Goal: Information Seeking & Learning: Learn about a topic

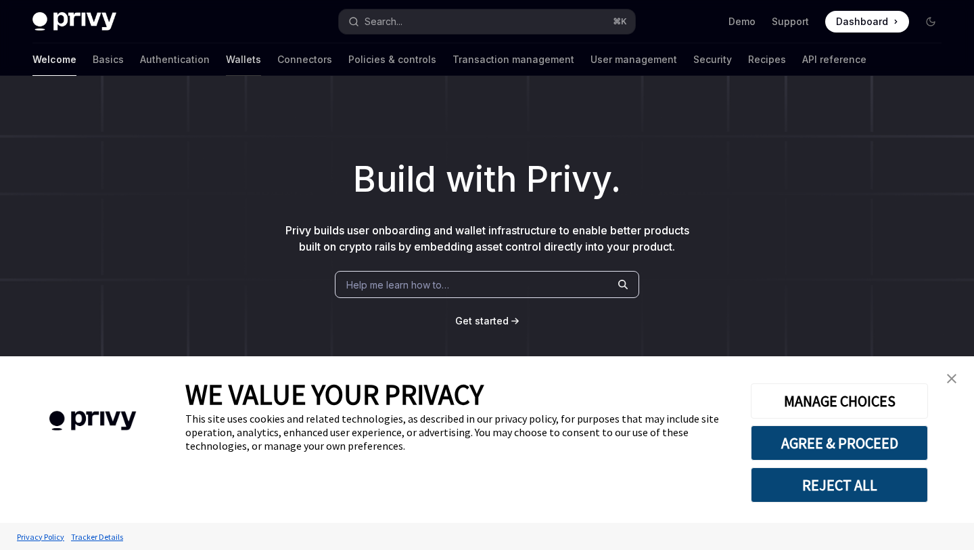
click at [226, 56] on link "Wallets" at bounding box center [243, 59] width 35 height 32
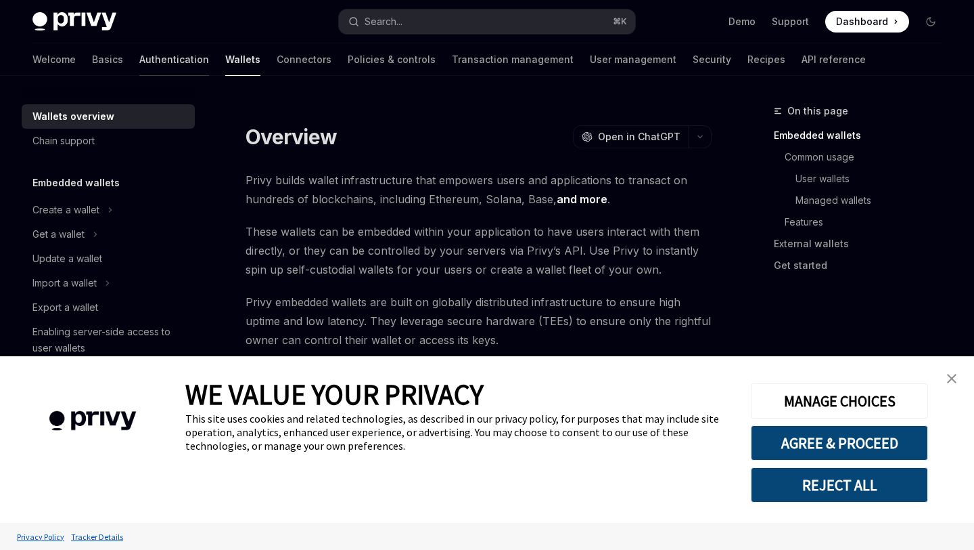
click at [139, 57] on link "Authentication" at bounding box center [174, 59] width 70 height 32
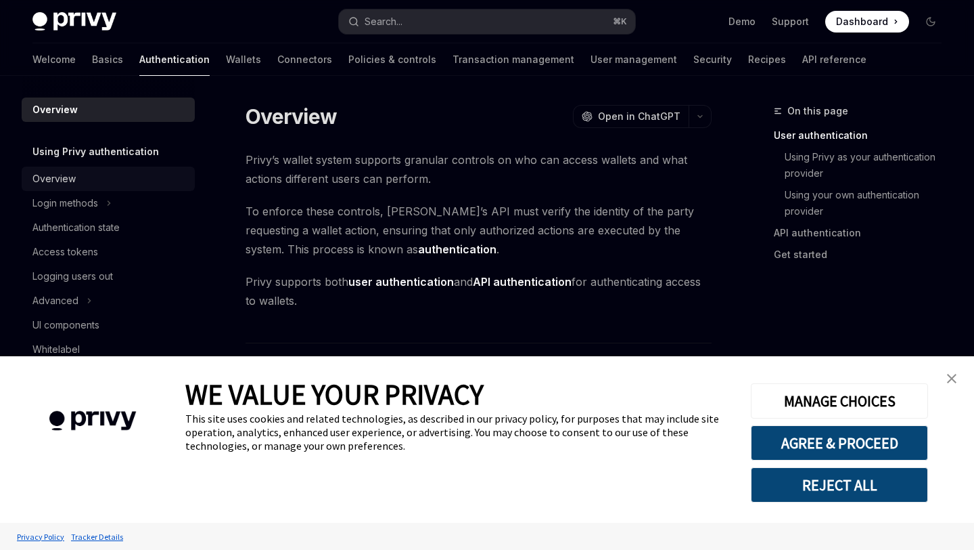
click at [80, 182] on div "Overview" at bounding box center [109, 179] width 154 height 16
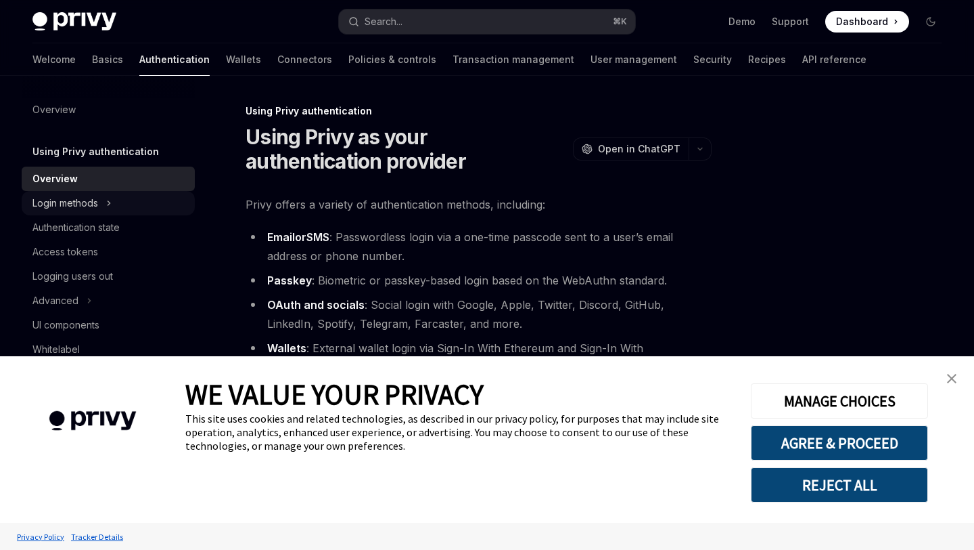
click at [101, 199] on div "Login methods" at bounding box center [108, 203] width 173 height 24
type textarea "*"
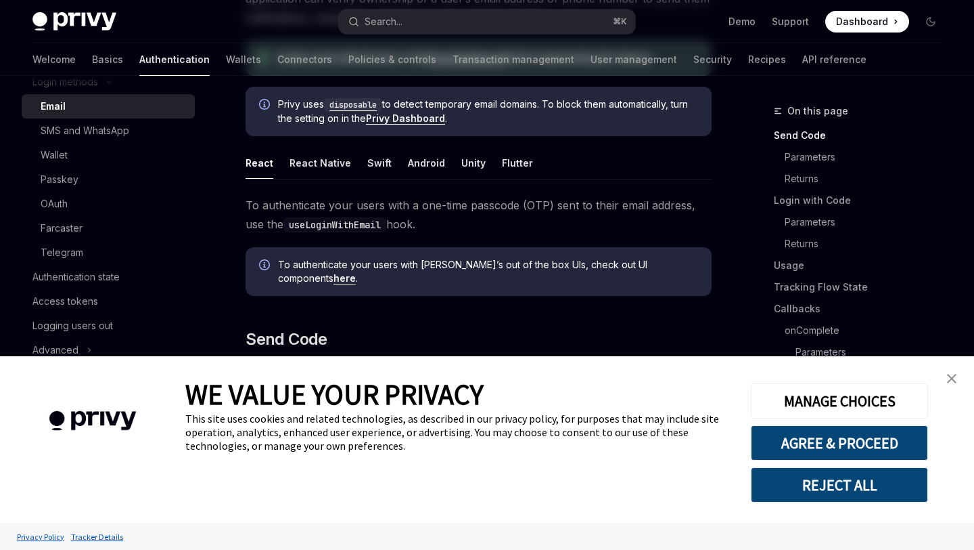
scroll to position [500, 0]
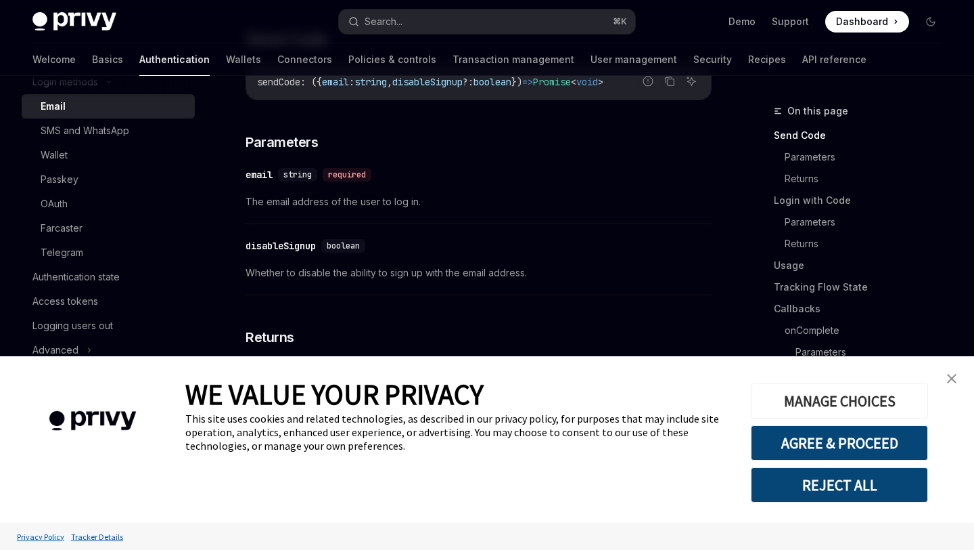
click at [901, 398] on button "MANAGE CHOICES" at bounding box center [839, 400] width 177 height 35
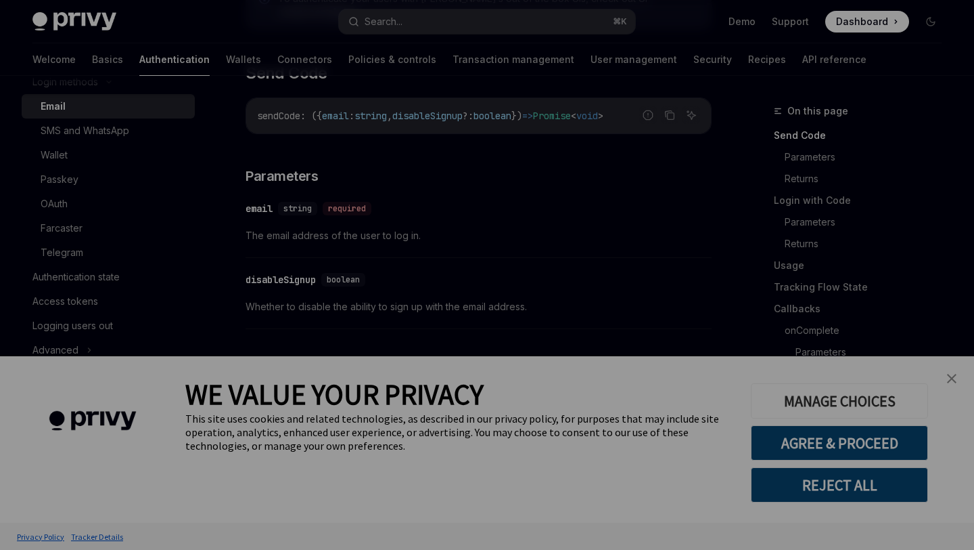
click at [901, 398] on div at bounding box center [487, 275] width 974 height 550
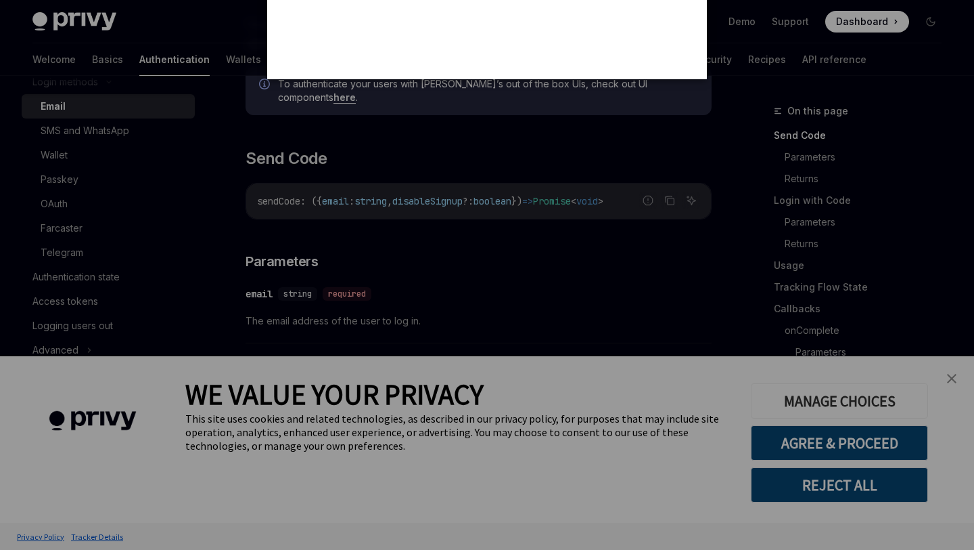
click at [901, 398] on div at bounding box center [487, 275] width 974 height 550
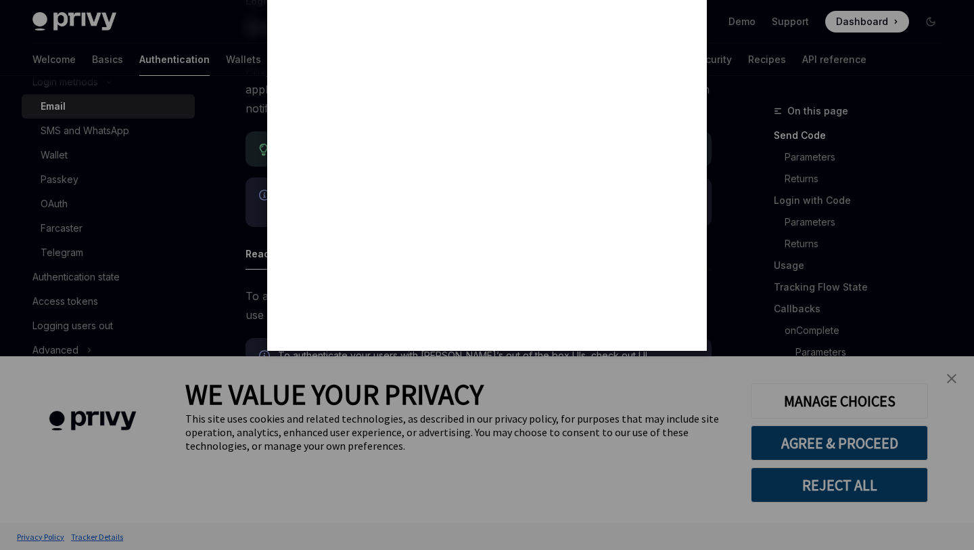
scroll to position [0, 0]
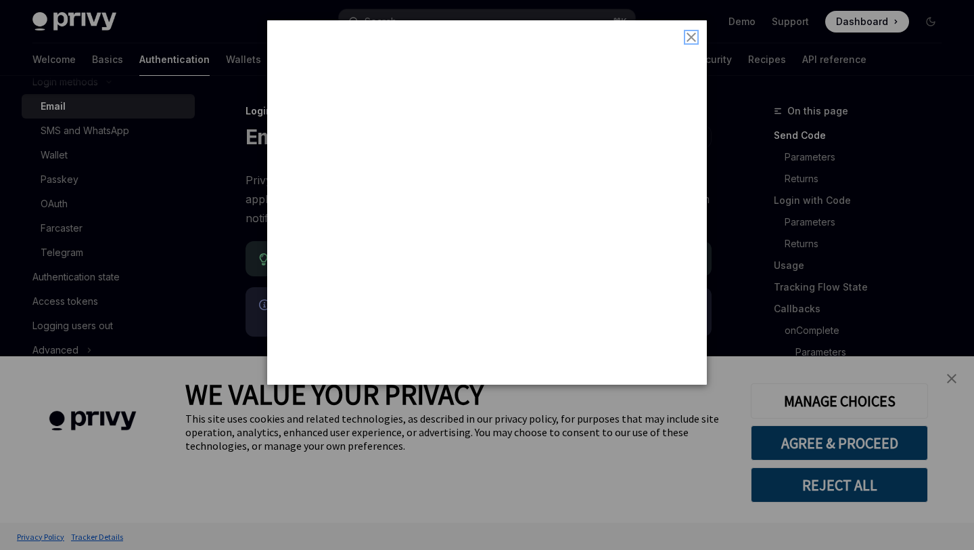
click at [688, 32] on img "close button" at bounding box center [691, 36] width 9 height 9
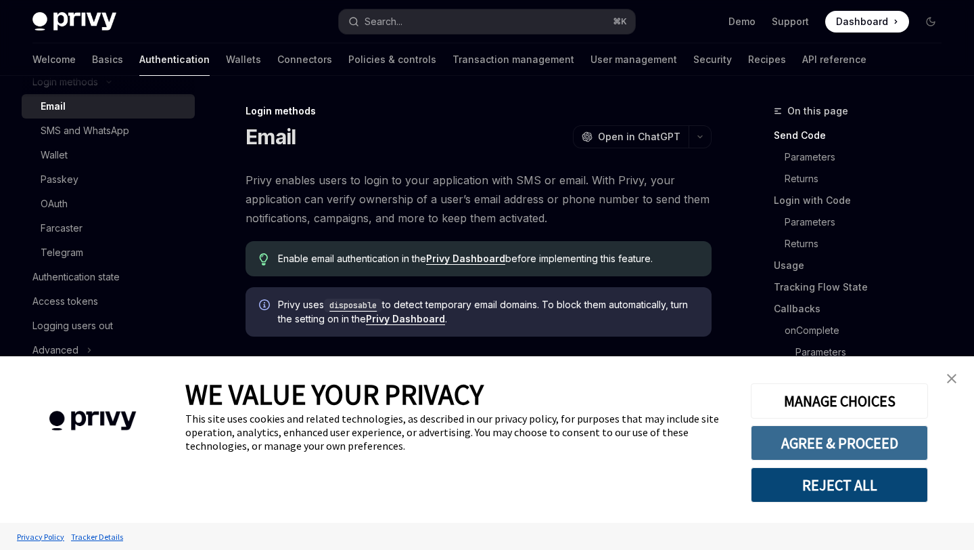
click at [857, 445] on button "AGREE & PROCEED" at bounding box center [839, 442] width 177 height 35
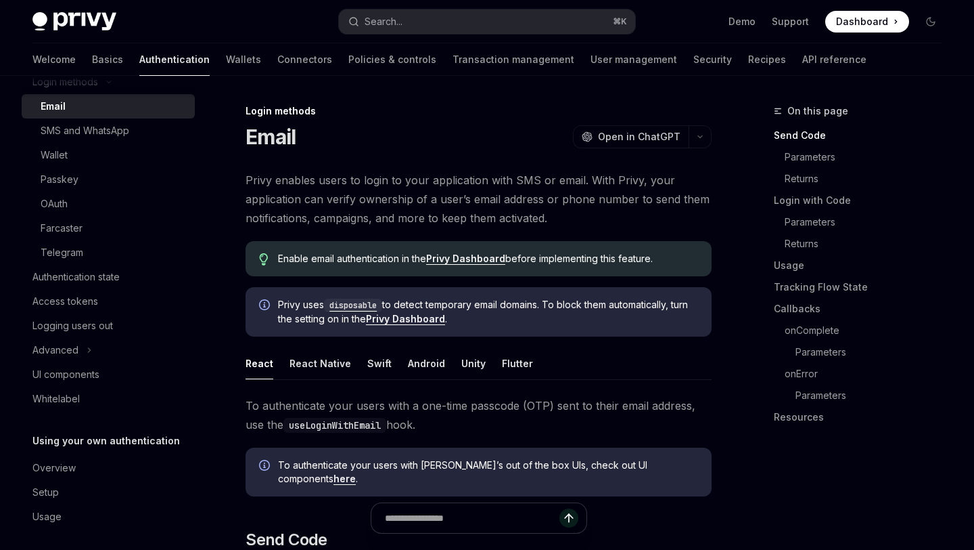
click at [857, 445] on button "AGREE & PROCEED" at bounding box center [839, 442] width 177 height 35
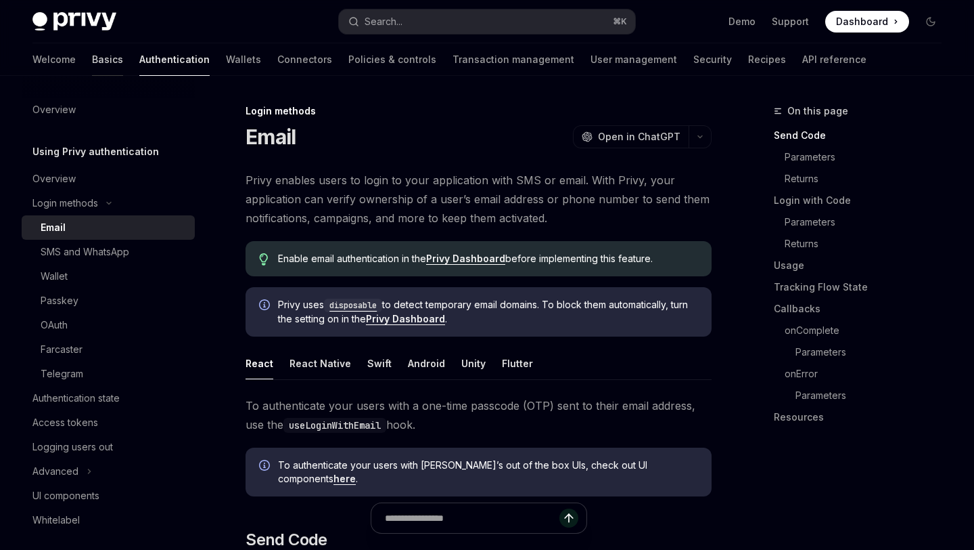
click at [92, 66] on link "Basics" at bounding box center [107, 59] width 31 height 32
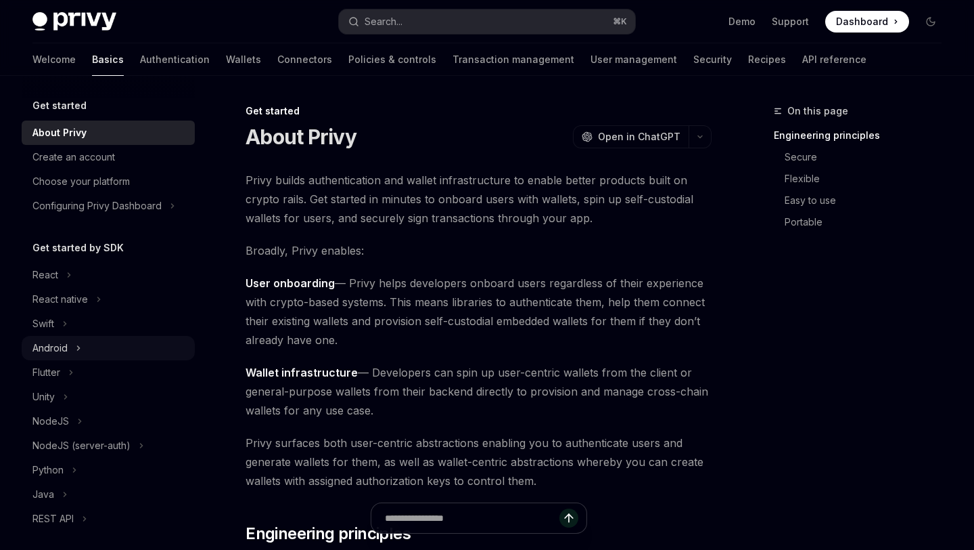
scroll to position [43, 0]
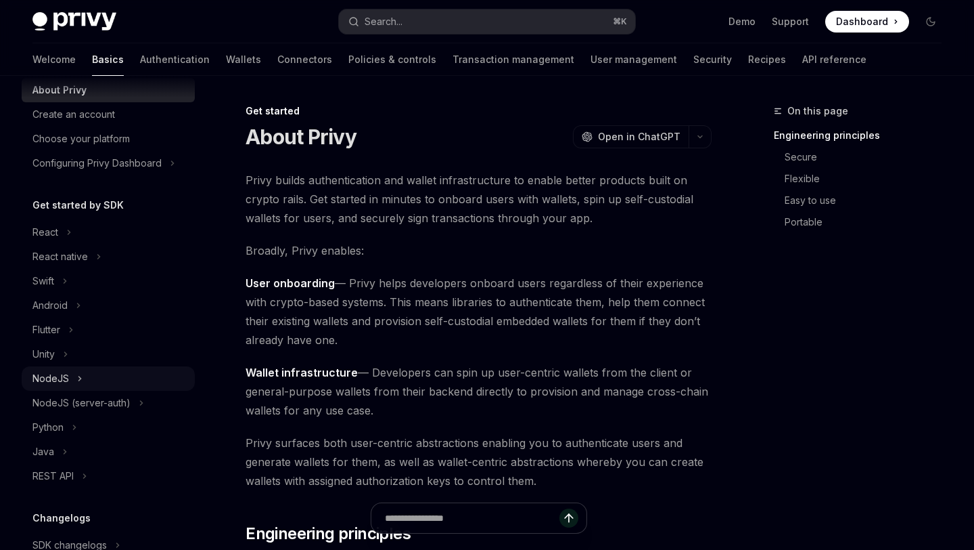
click at [81, 378] on div "NodeJS" at bounding box center [108, 378] width 173 height 24
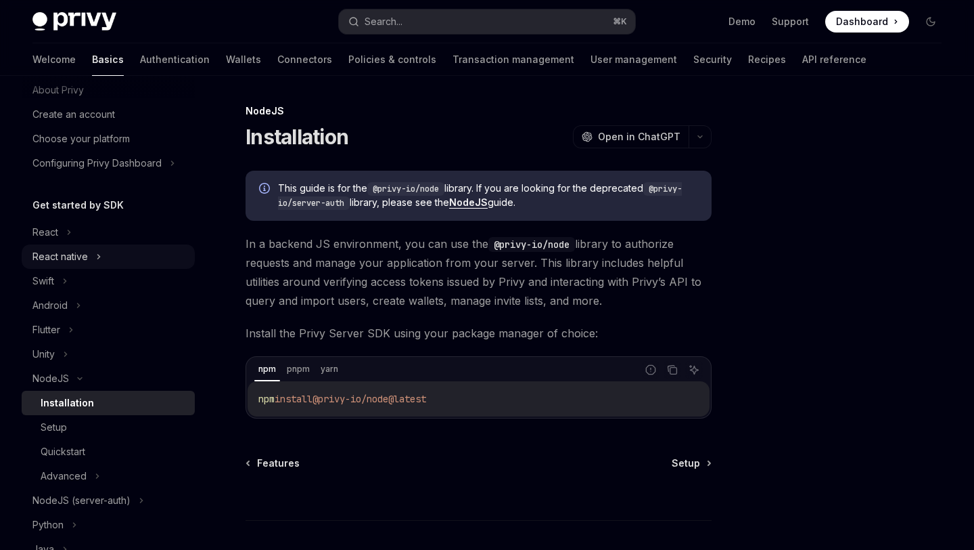
click at [101, 254] on div "React native" at bounding box center [108, 256] width 173 height 24
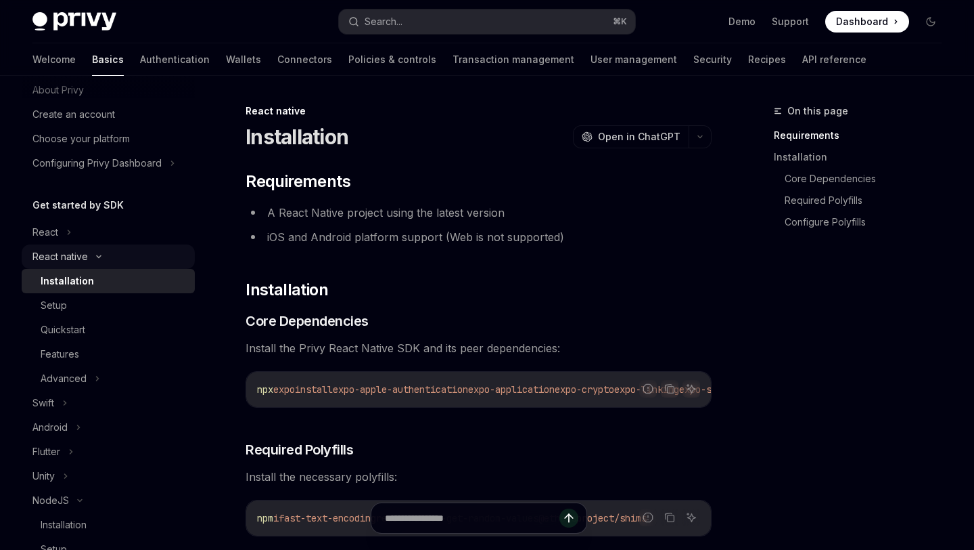
click at [101, 254] on icon at bounding box center [99, 256] width 16 height 5
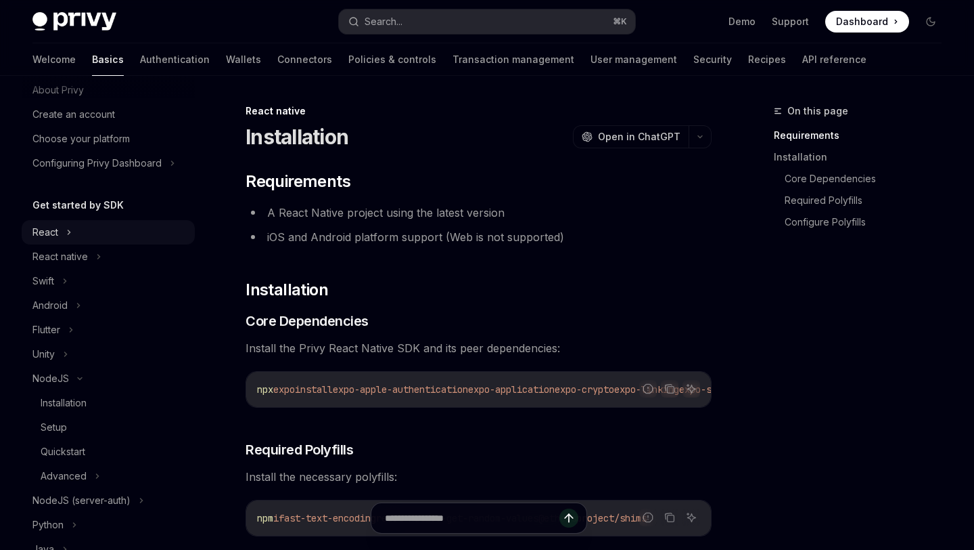
click at [75, 234] on div "React" at bounding box center [108, 232] width 173 height 24
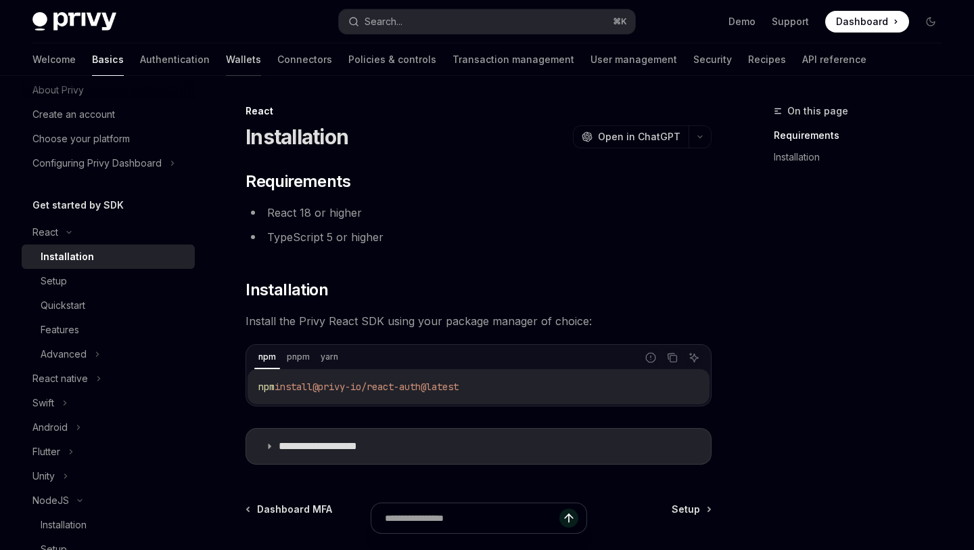
click at [226, 60] on link "Wallets" at bounding box center [243, 59] width 35 height 32
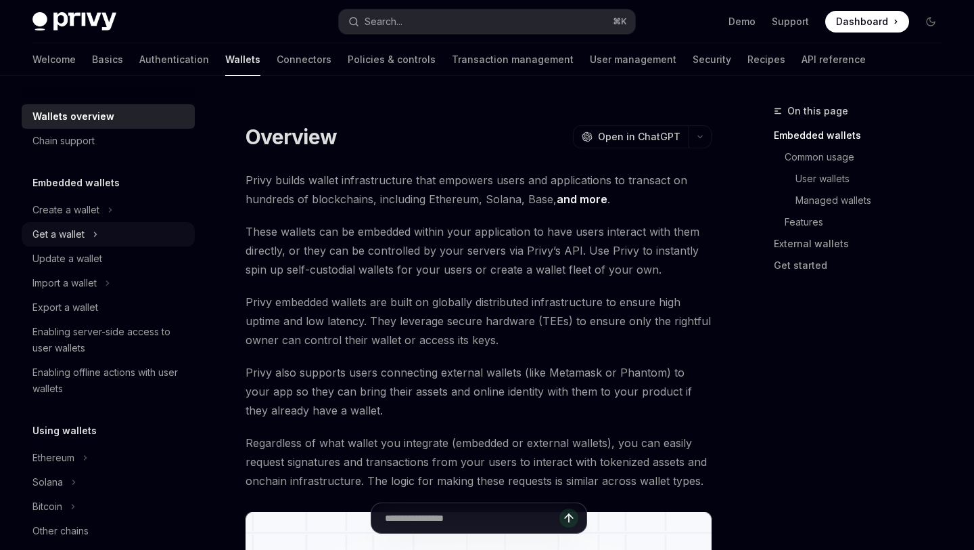
click at [129, 231] on div "Get a wallet" at bounding box center [108, 234] width 173 height 24
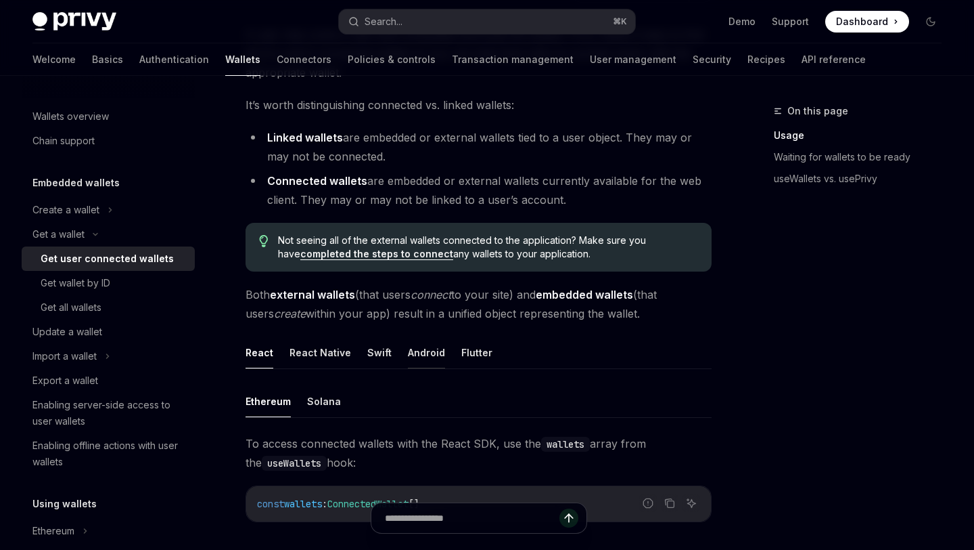
scroll to position [271, 0]
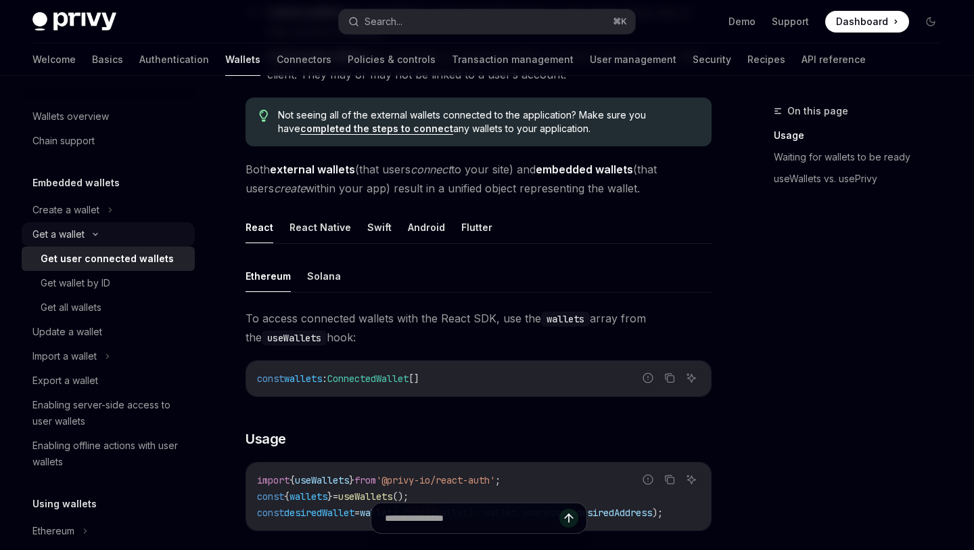
click at [101, 230] on div "Get a wallet" at bounding box center [108, 234] width 173 height 24
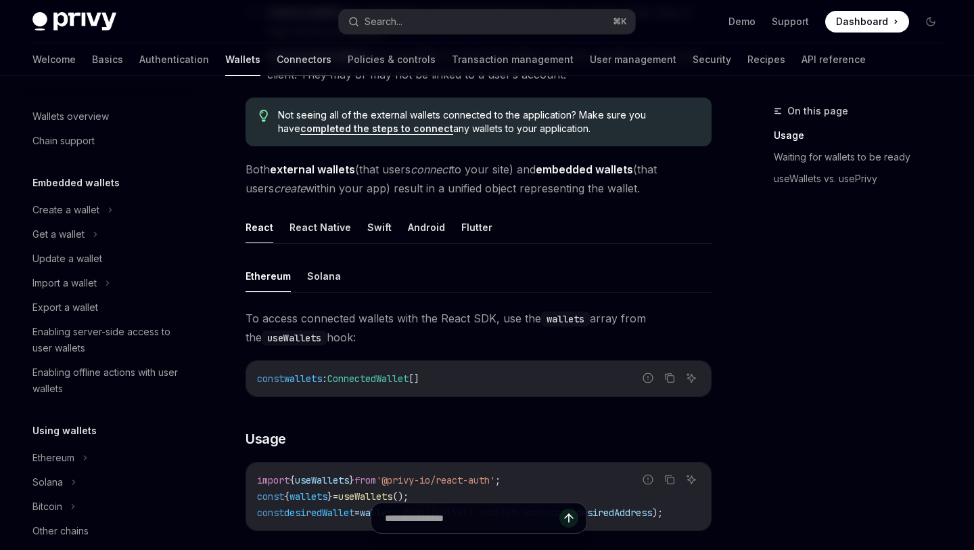
click at [277, 60] on link "Connectors" at bounding box center [304, 59] width 55 height 32
type textarea "*"
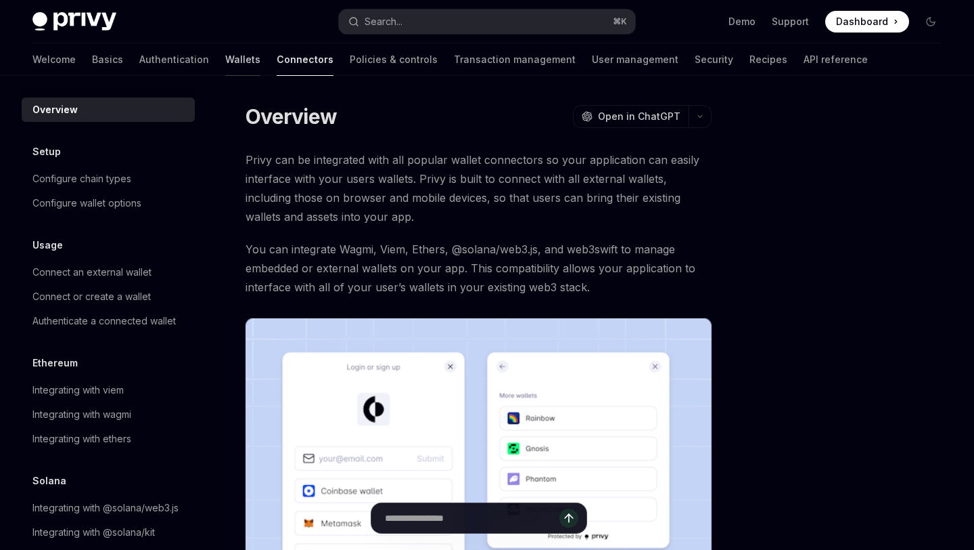
click at [225, 73] on link "Wallets" at bounding box center [242, 59] width 35 height 32
click at [225, 54] on link "Wallets" at bounding box center [242, 59] width 35 height 32
click at [92, 55] on link "Basics" at bounding box center [107, 59] width 31 height 32
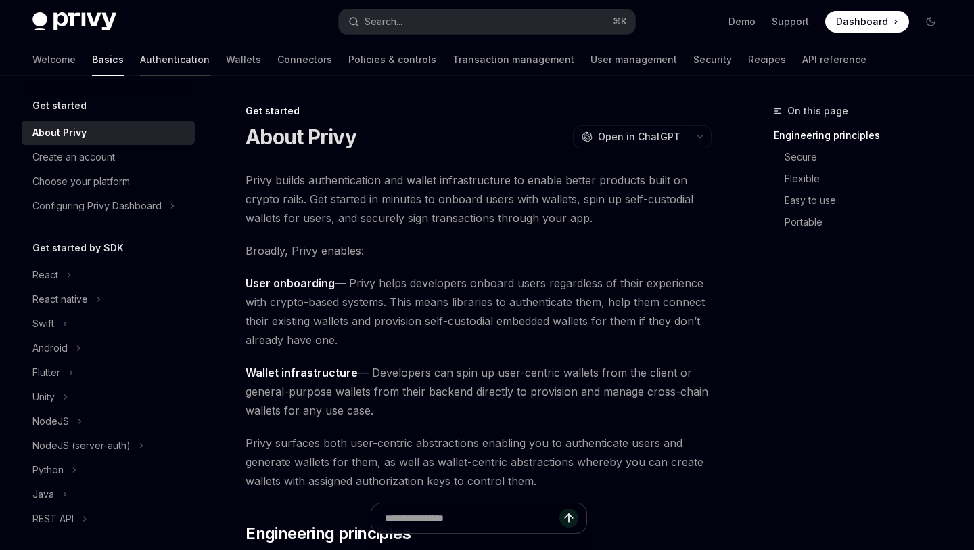
click at [140, 68] on link "Authentication" at bounding box center [175, 59] width 70 height 32
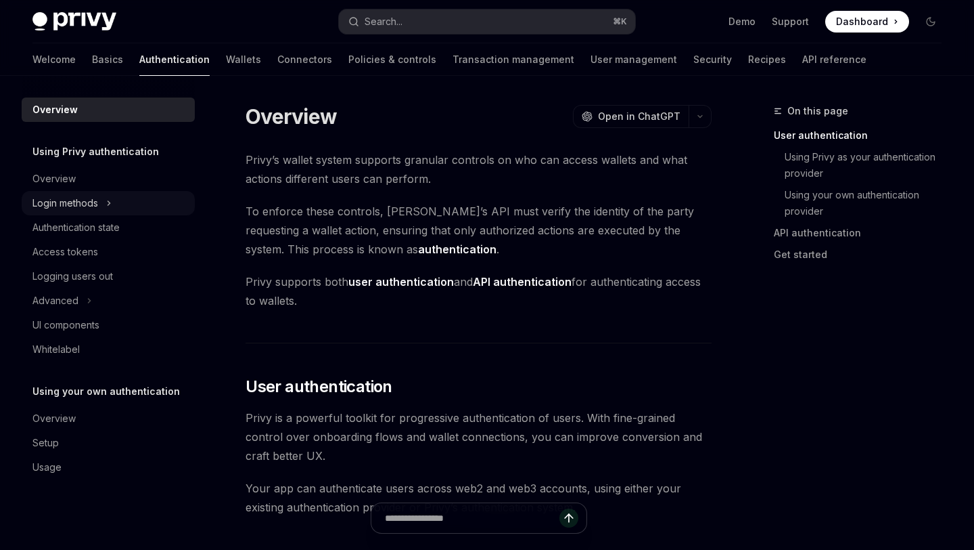
click at [118, 203] on div "Login methods" at bounding box center [108, 203] width 173 height 24
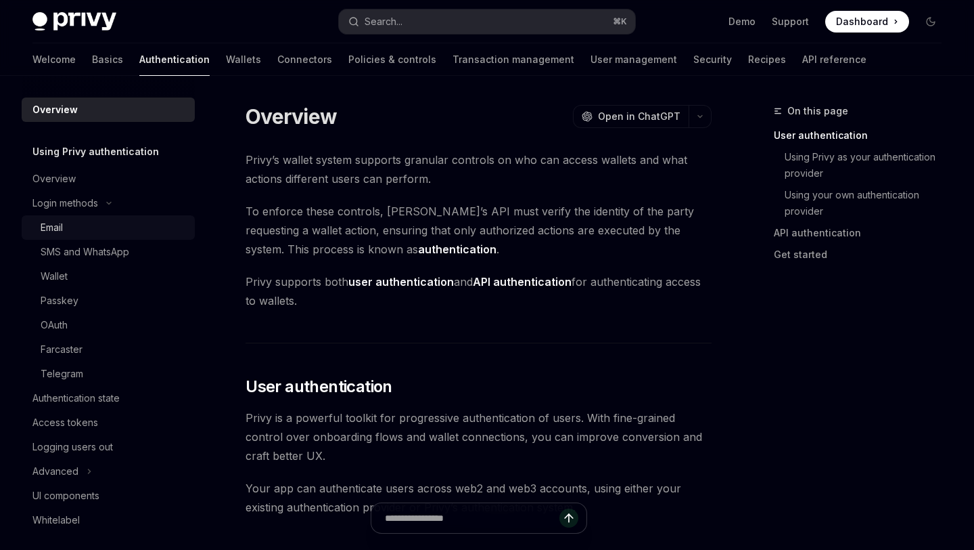
click at [115, 233] on div "Email" at bounding box center [114, 227] width 146 height 16
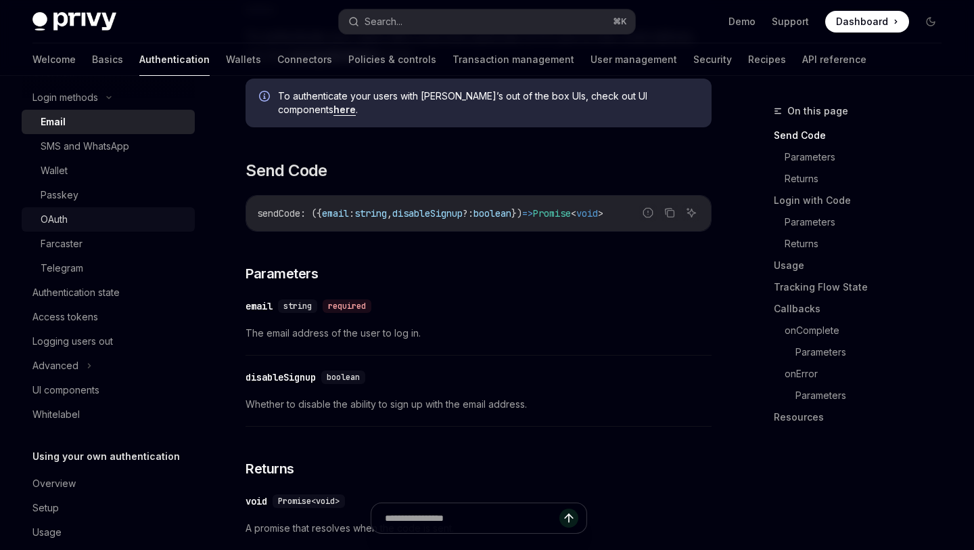
scroll to position [127, 0]
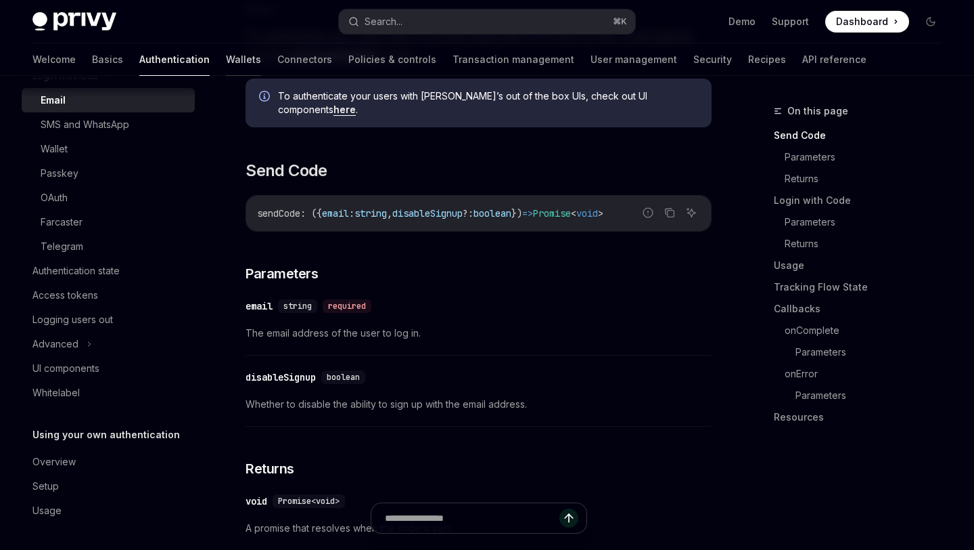
click at [226, 62] on link "Wallets" at bounding box center [243, 59] width 35 height 32
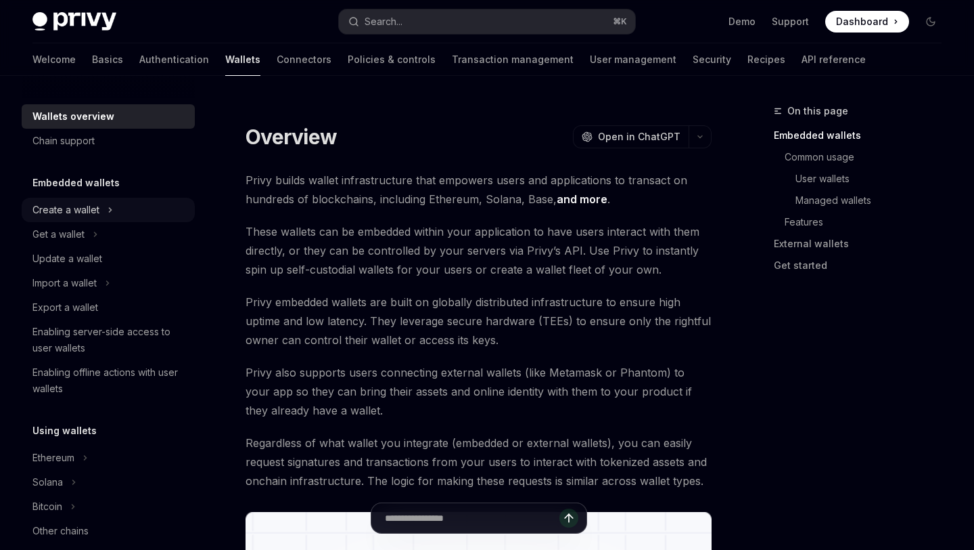
click at [108, 212] on icon at bounding box center [110, 210] width 5 height 16
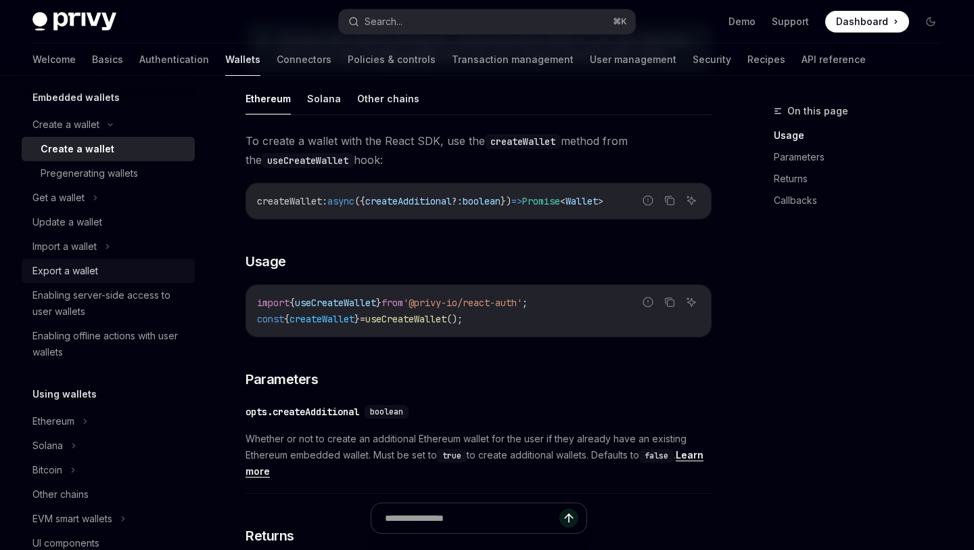
scroll to position [141, 0]
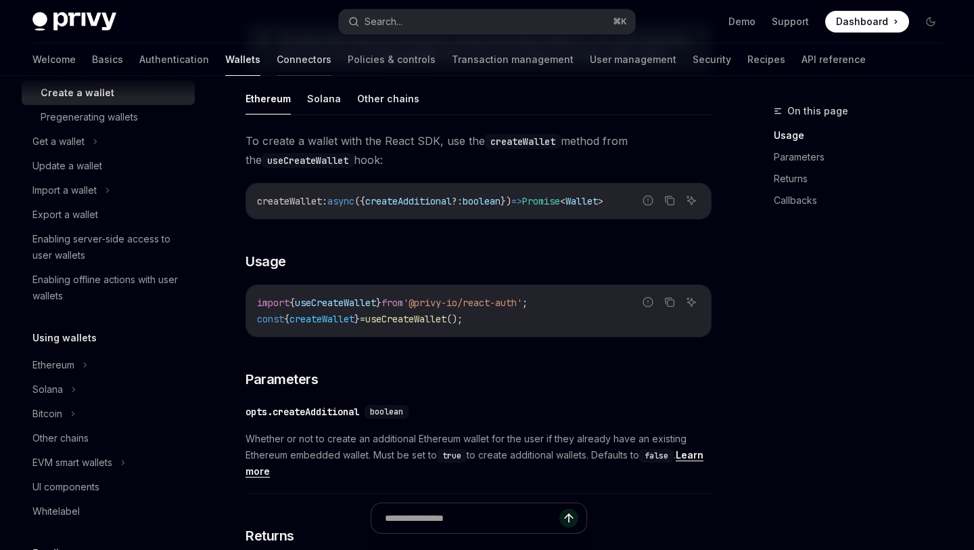
click at [277, 60] on link "Connectors" at bounding box center [304, 59] width 55 height 32
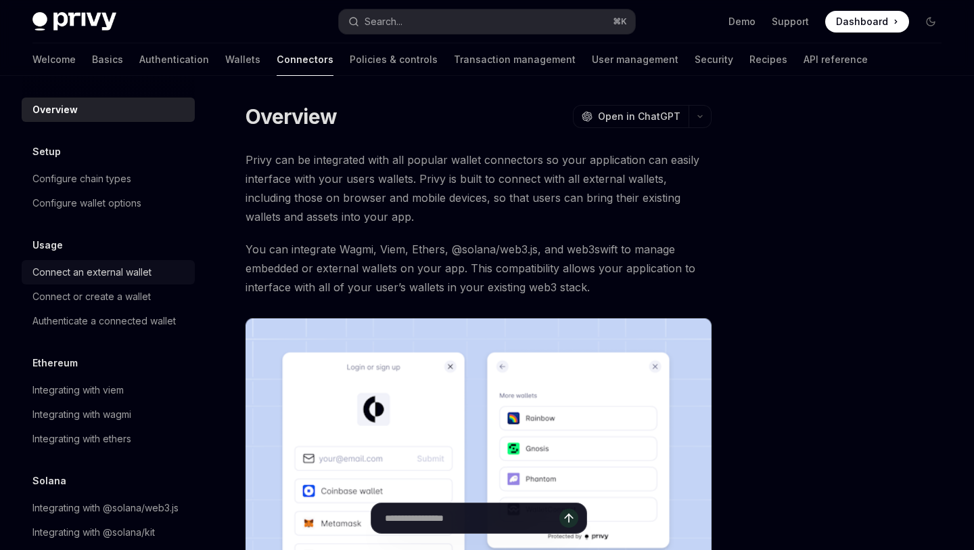
click at [108, 275] on div "Connect an external wallet" at bounding box center [91, 272] width 119 height 16
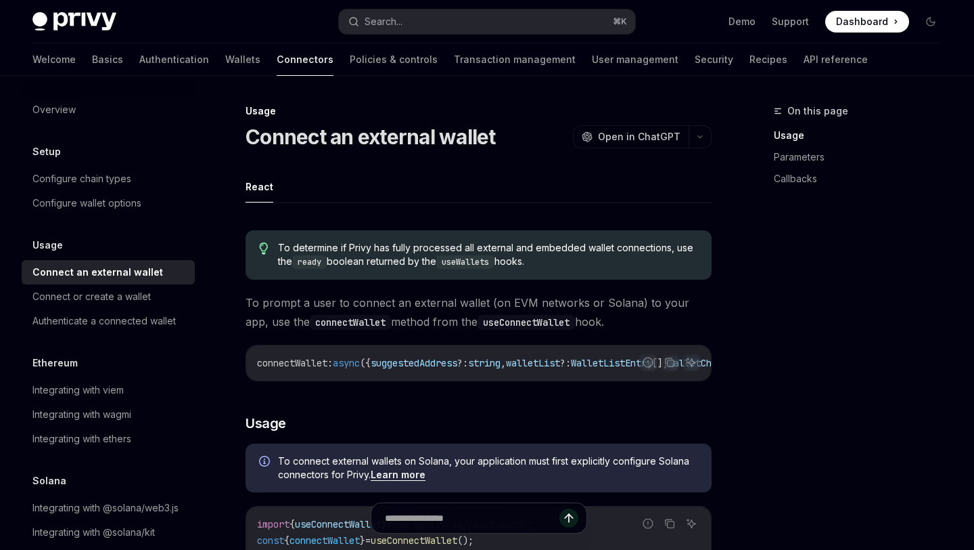
scroll to position [310, 0]
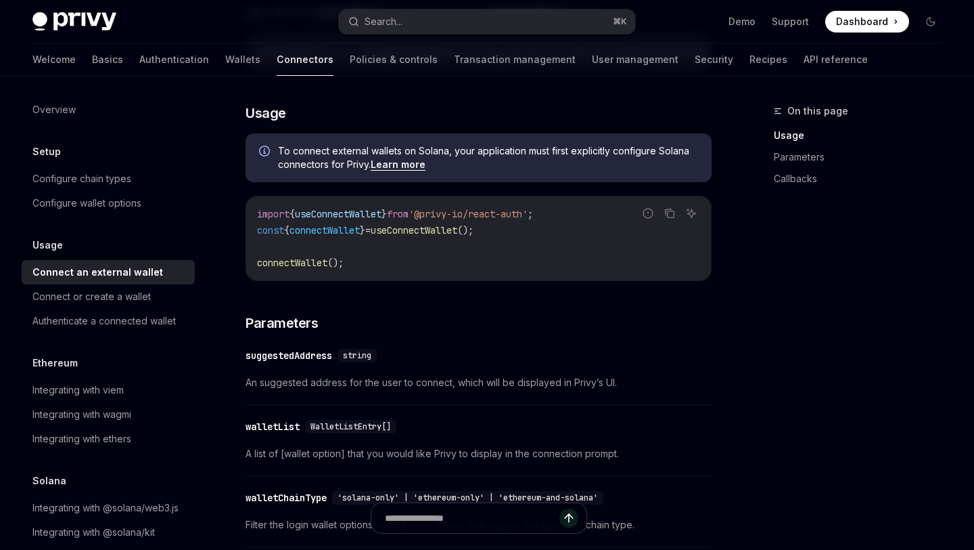
click at [195, 58] on div "Welcome Basics Authentication Wallets Connectors Policies & controls Transactio…" at bounding box center [450, 59] width 836 height 32
click at [225, 58] on link "Wallets" at bounding box center [242, 59] width 35 height 32
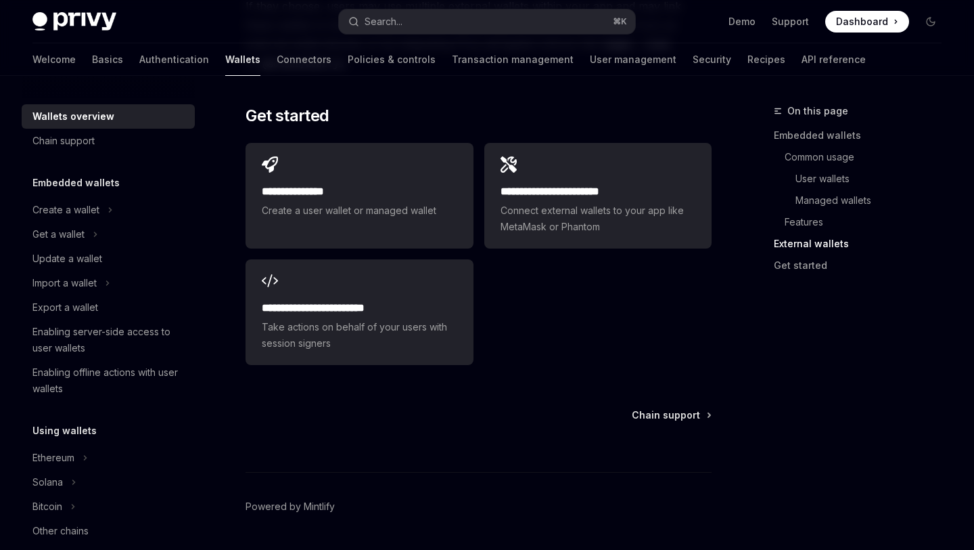
scroll to position [2243, 0]
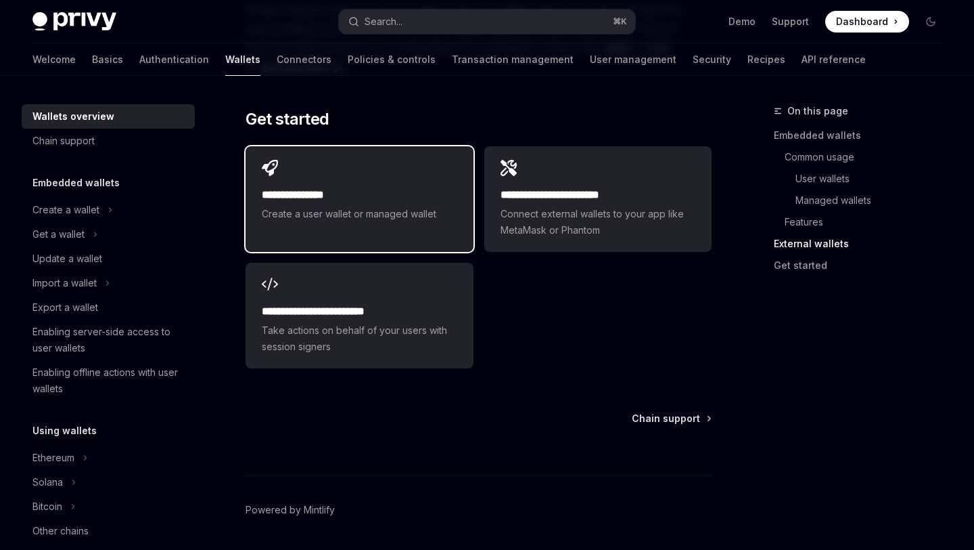
click at [411, 208] on span "Create a user wallet or managed wallet" at bounding box center [359, 214] width 195 height 16
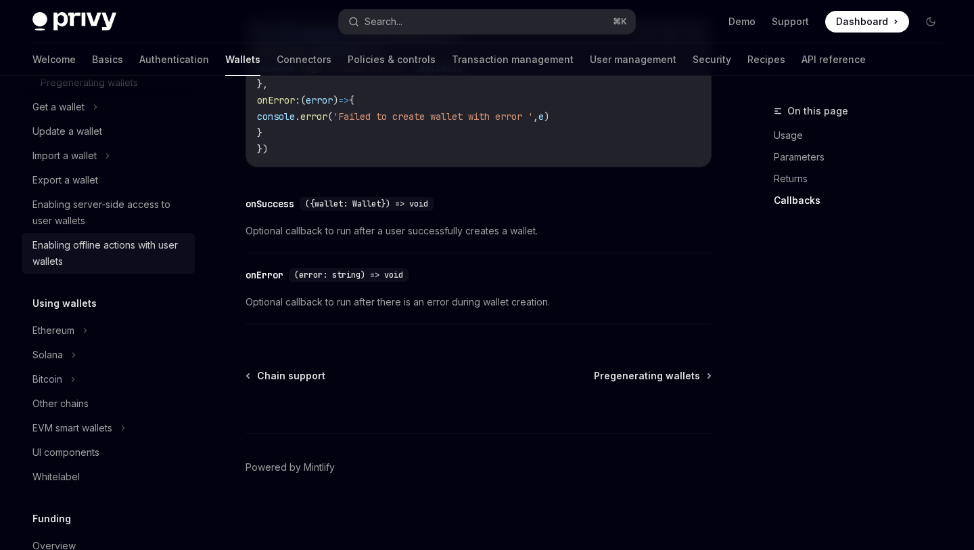
scroll to position [177, 0]
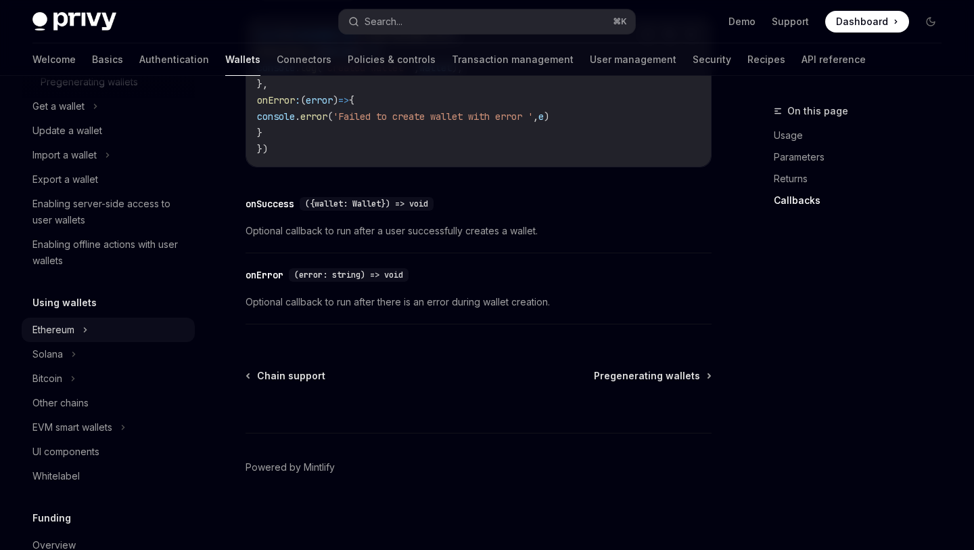
click at [93, 332] on div "Ethereum" at bounding box center [108, 329] width 173 height 24
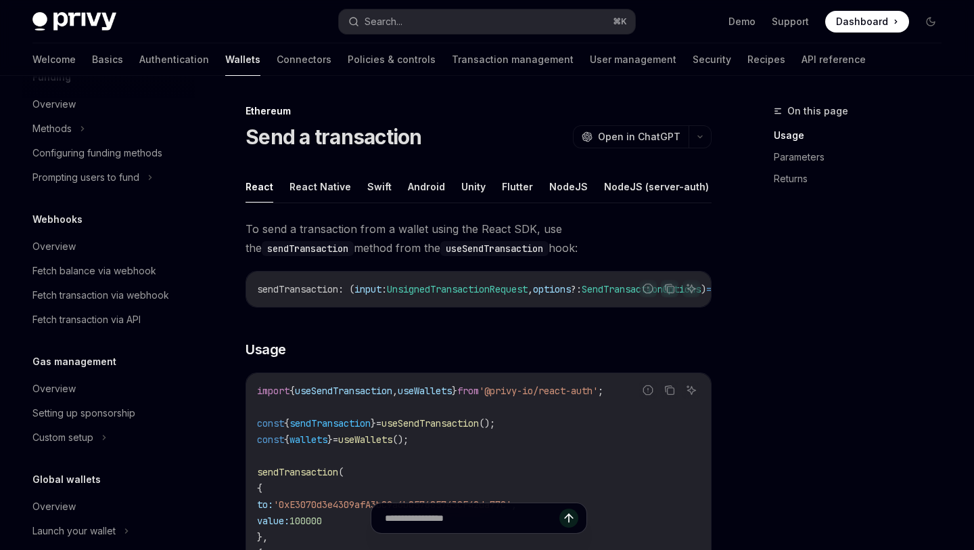
scroll to position [897, 0]
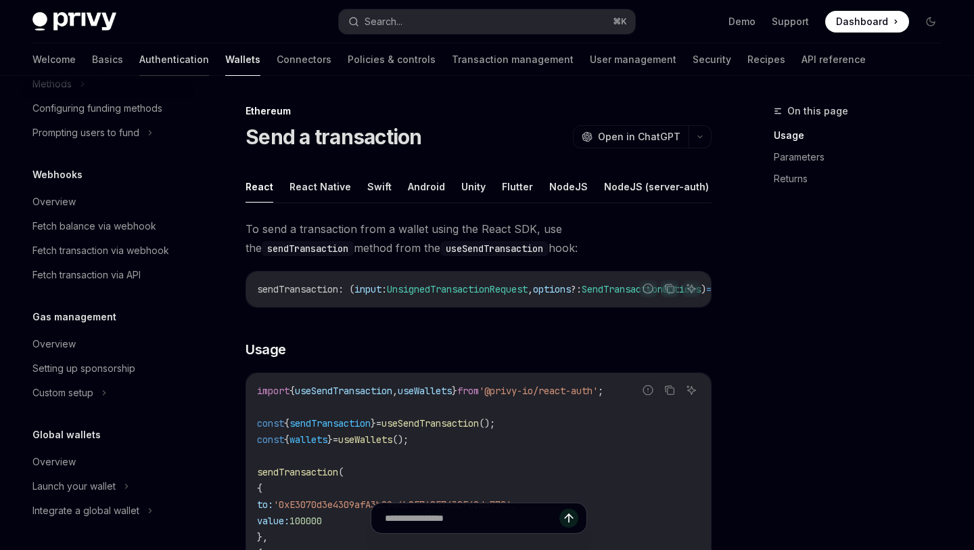
click at [139, 67] on link "Authentication" at bounding box center [174, 59] width 70 height 32
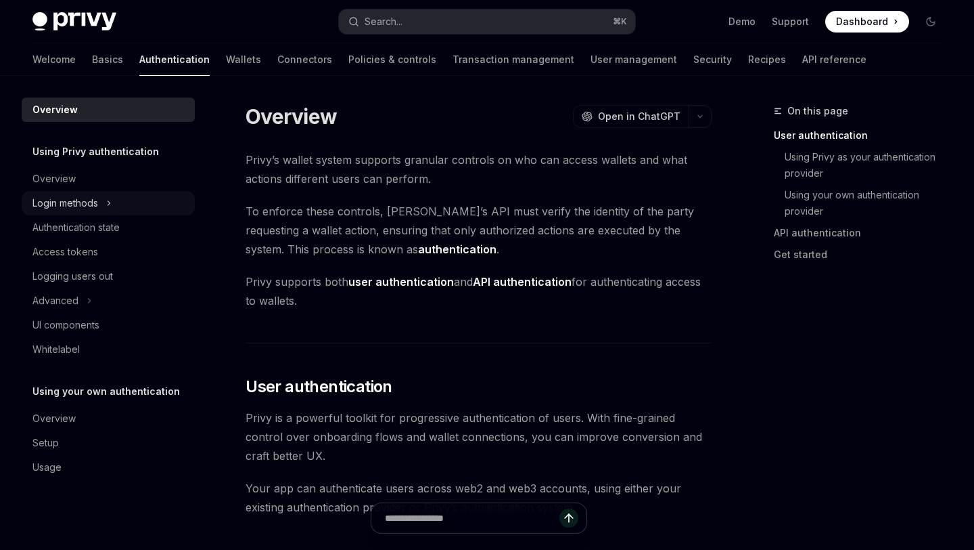
click at [111, 203] on icon at bounding box center [108, 203] width 5 height 16
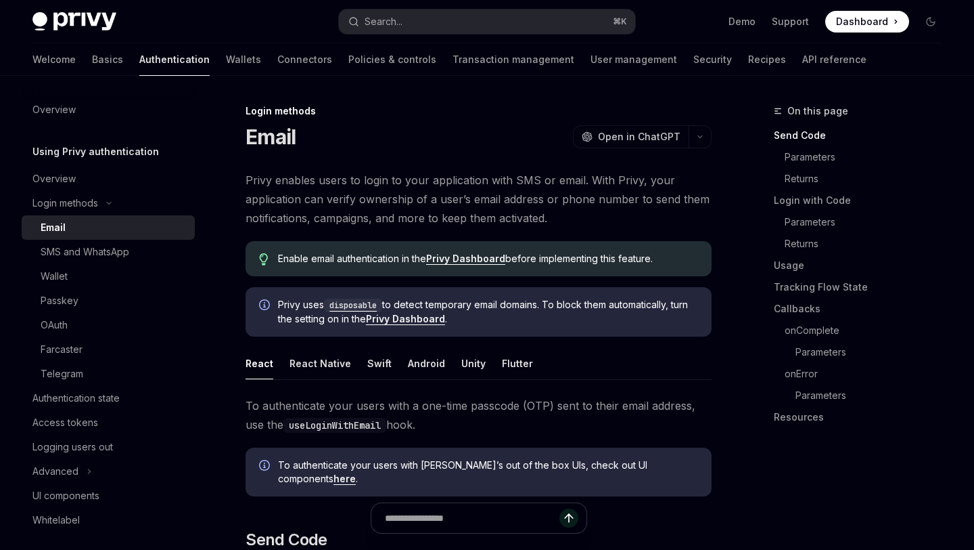
click at [108, 231] on div "Email" at bounding box center [114, 227] width 146 height 16
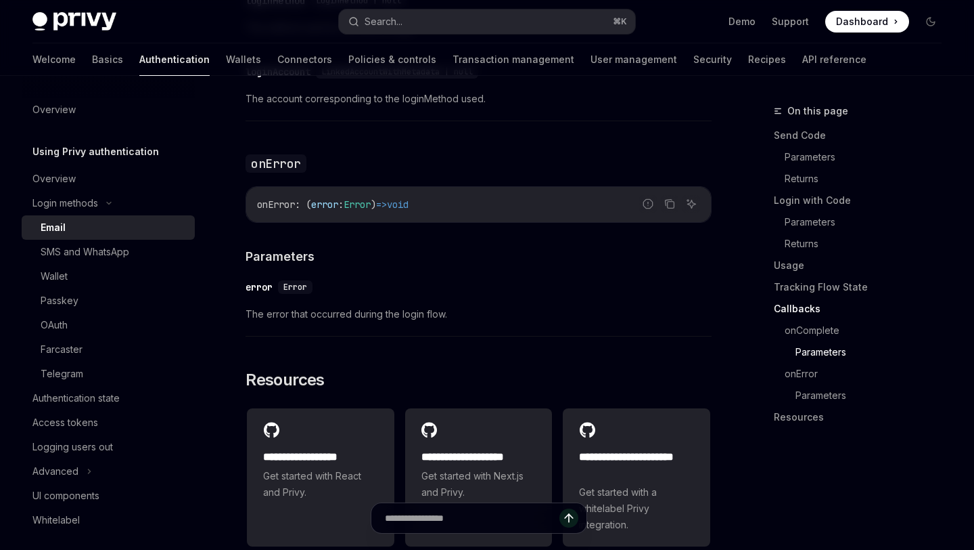
scroll to position [2638, 0]
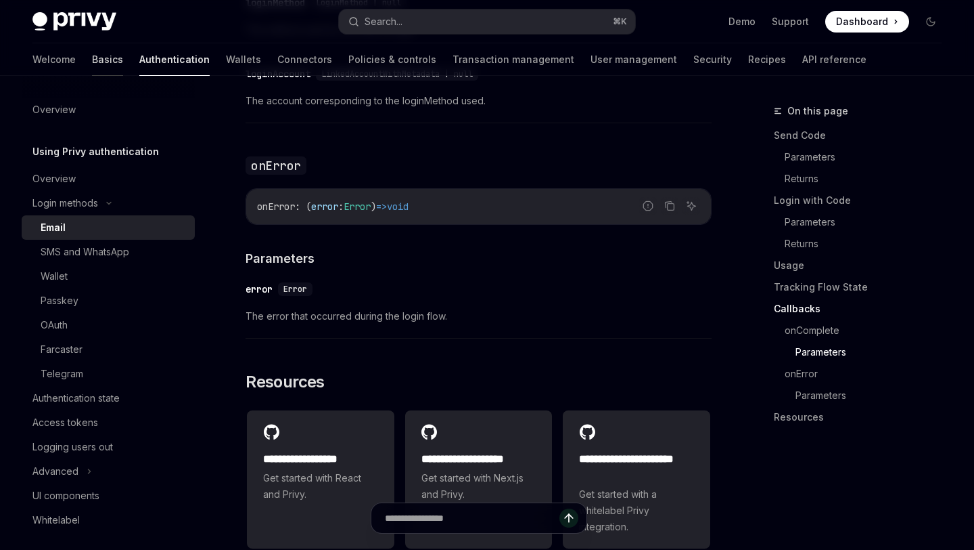
click at [92, 55] on link "Basics" at bounding box center [107, 59] width 31 height 32
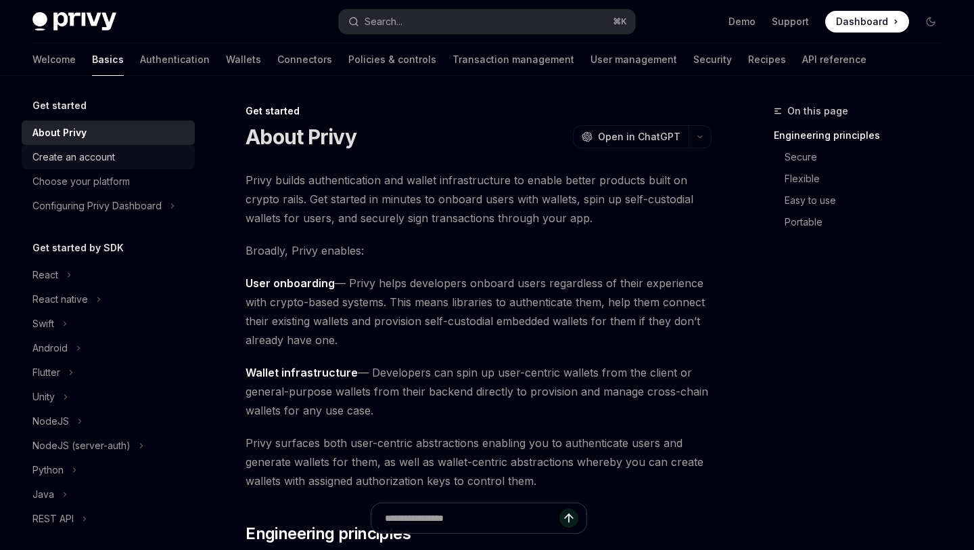
click at [137, 159] on div "Create an account" at bounding box center [109, 157] width 154 height 16
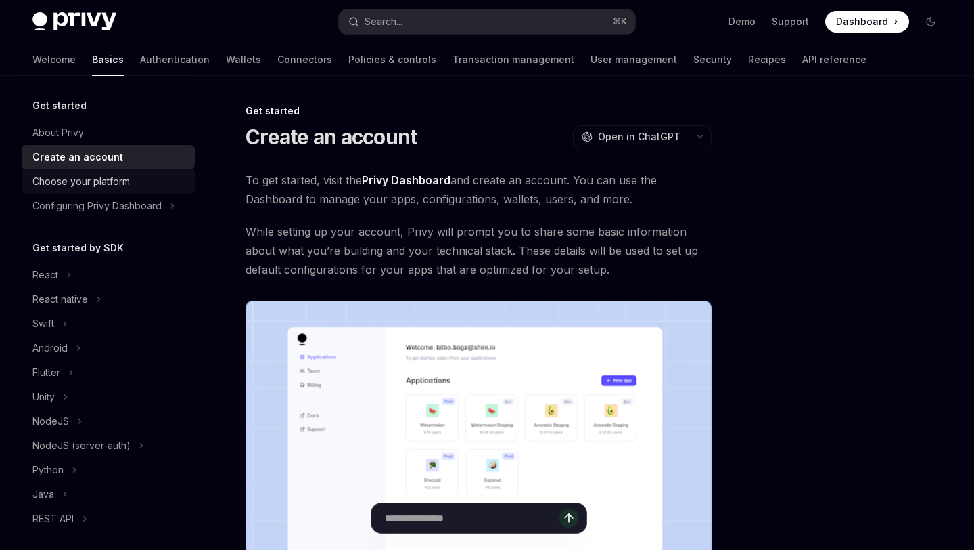
click at [132, 190] on link "Choose your platform" at bounding box center [108, 181] width 173 height 24
type textarea "*"
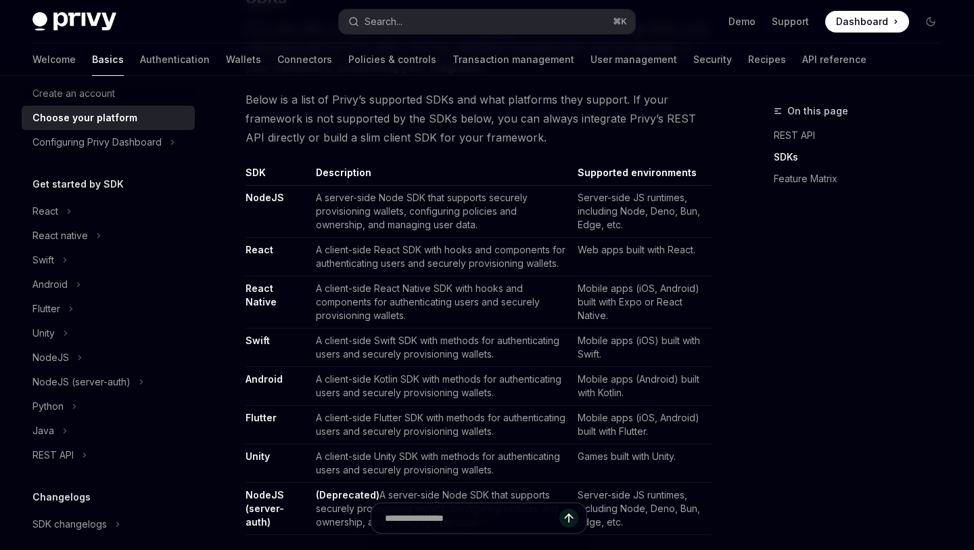
scroll to position [778, 0]
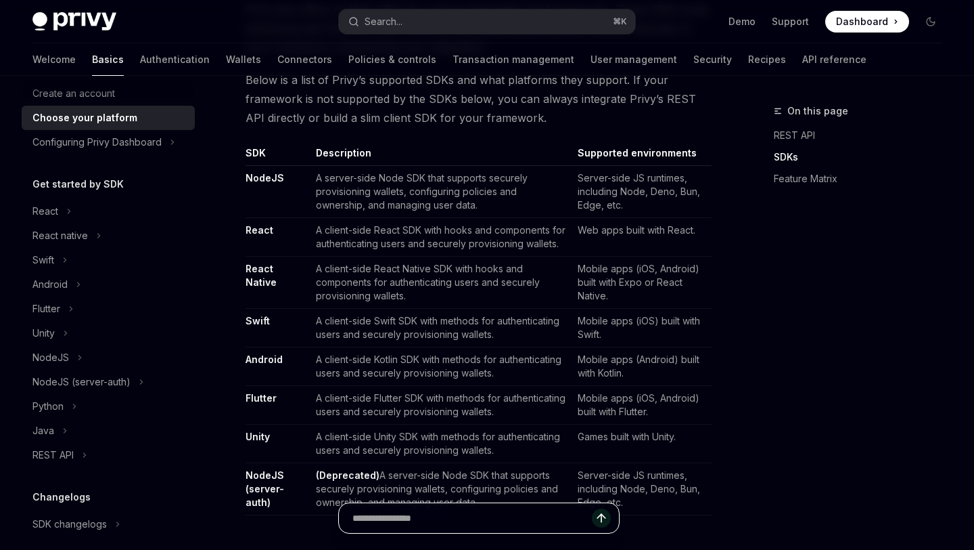
click at [432, 520] on input "text" at bounding box center [473, 518] width 240 height 30
type input "**********"
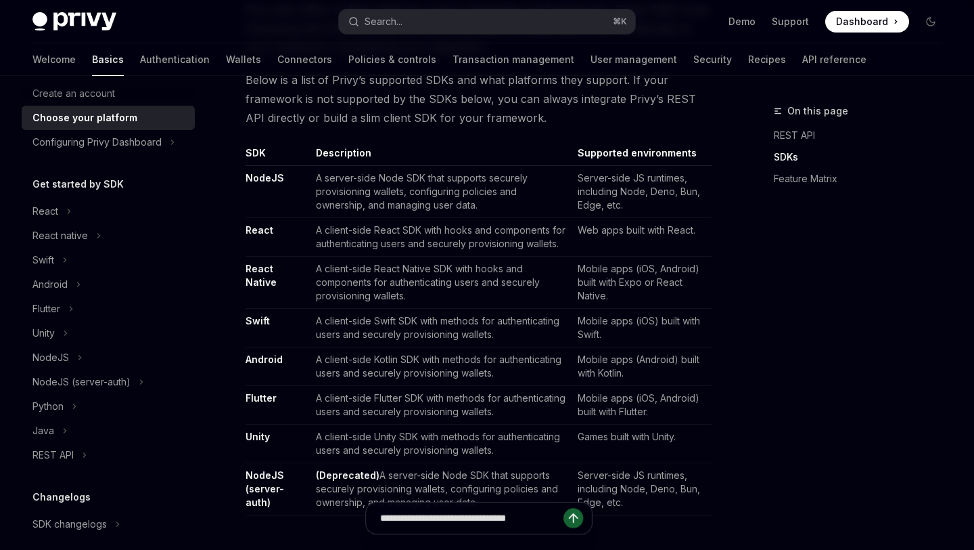
type textarea "*"
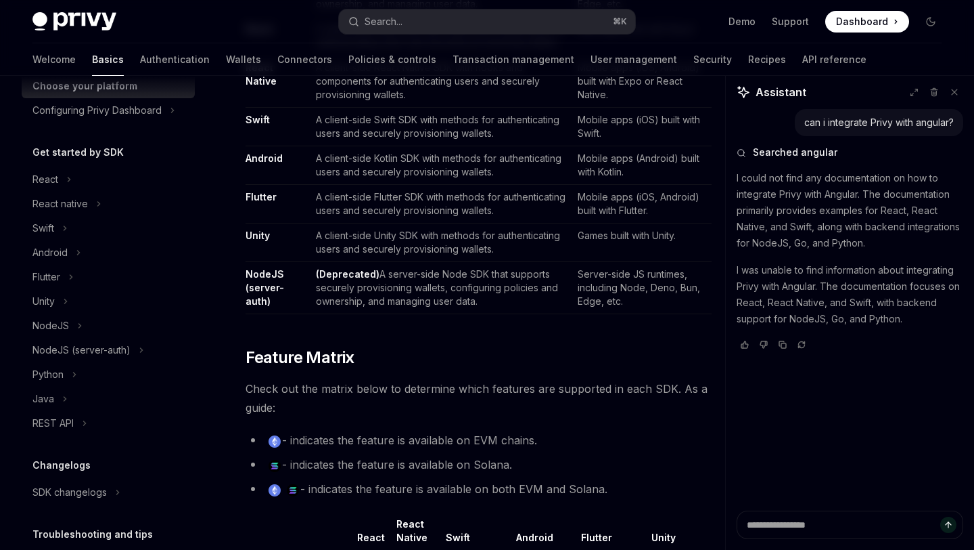
scroll to position [90, 0]
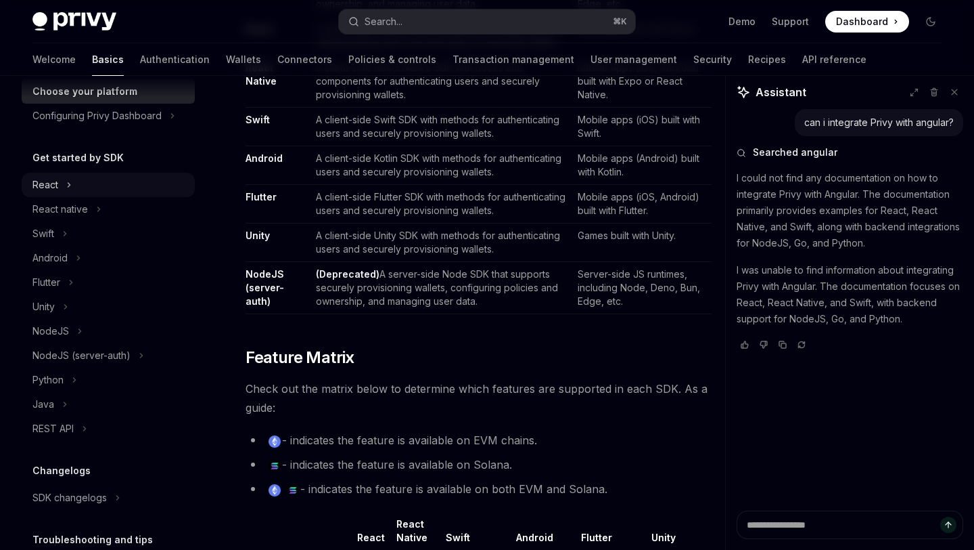
click at [67, 179] on icon at bounding box center [68, 185] width 5 height 16
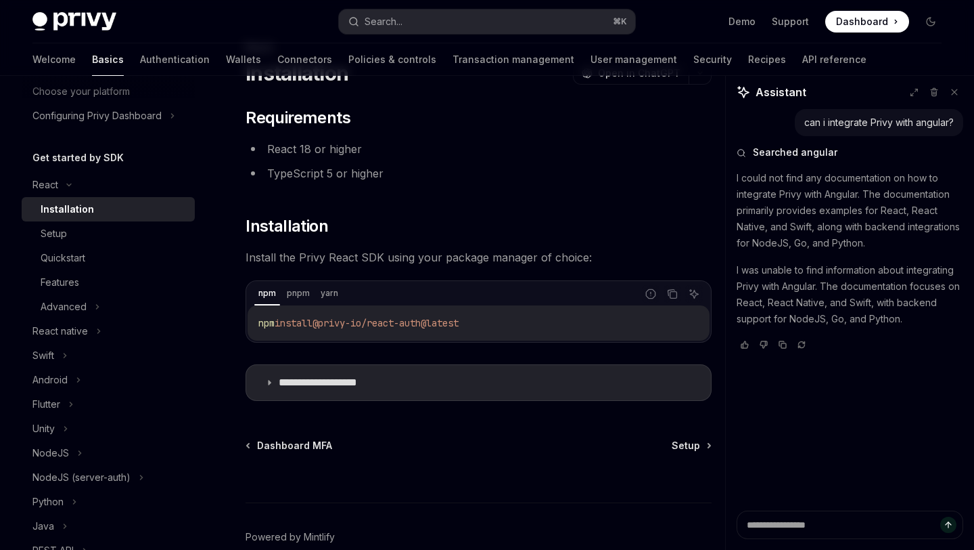
scroll to position [51, 0]
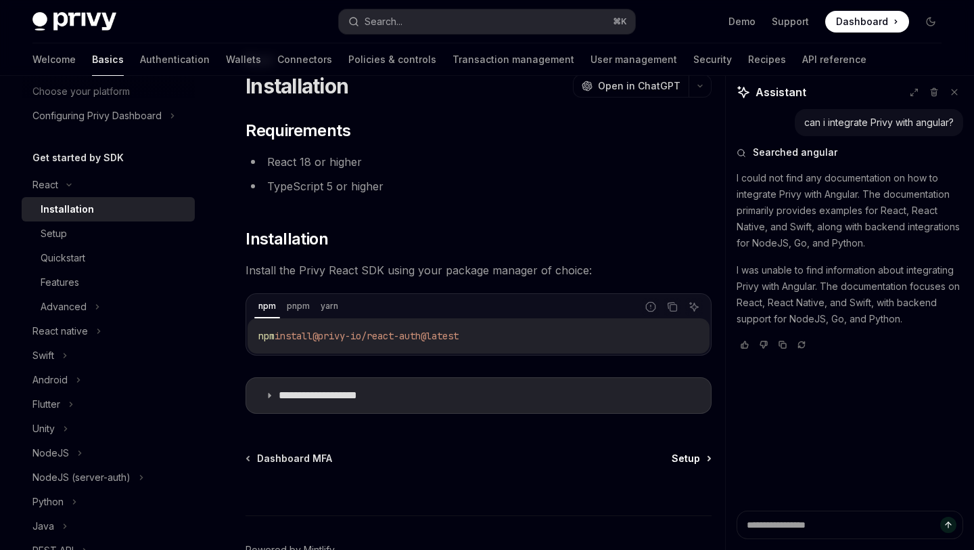
click at [678, 456] on span "Setup" at bounding box center [686, 458] width 28 height 14
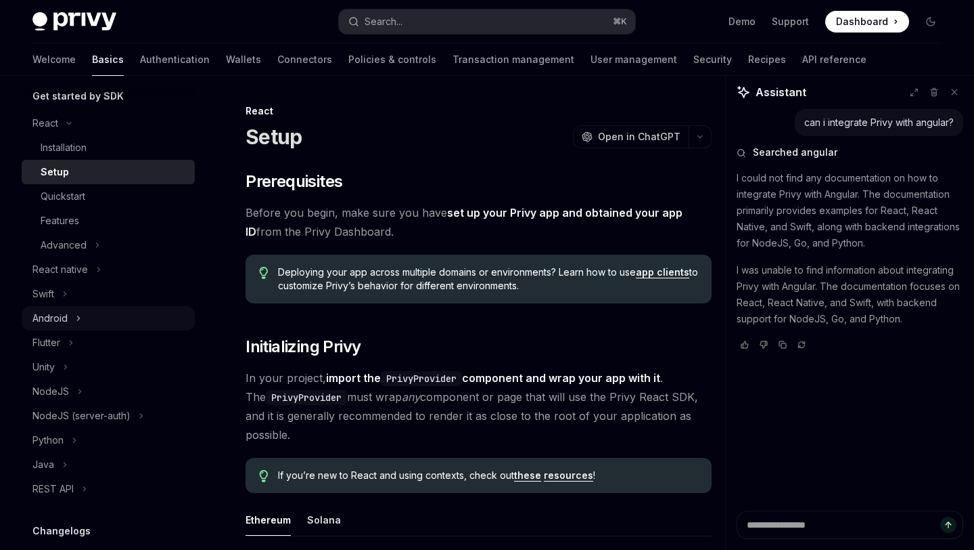
scroll to position [139, 0]
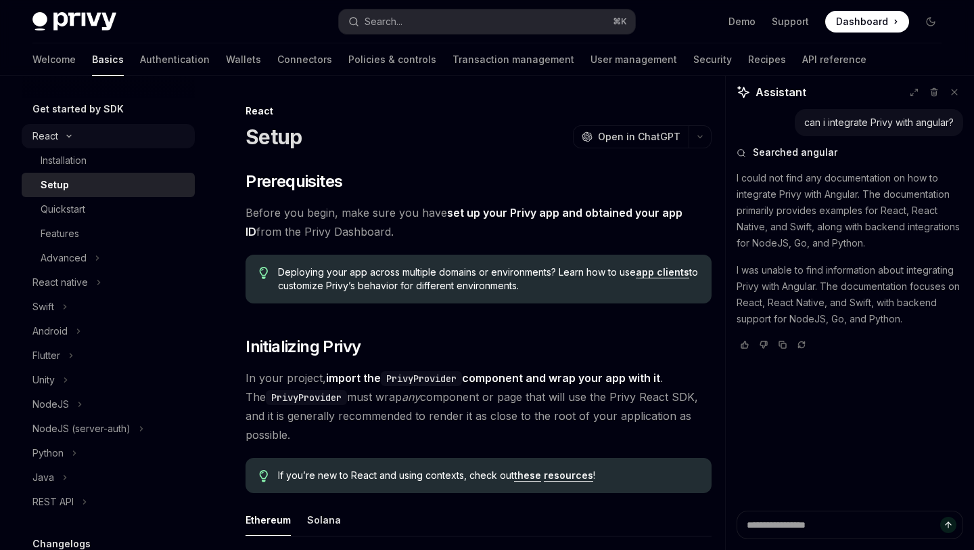
click at [63, 136] on icon at bounding box center [69, 135] width 16 height 5
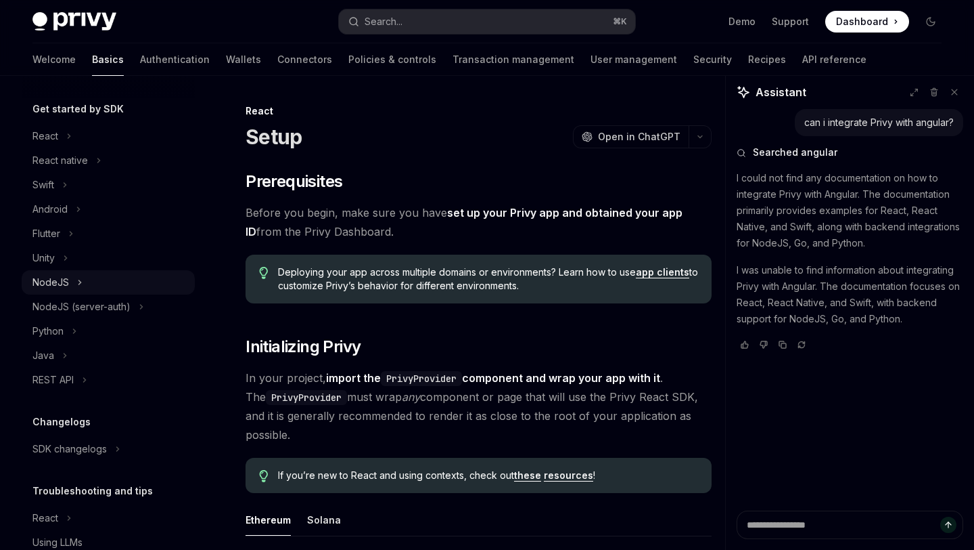
click at [85, 283] on div "NodeJS" at bounding box center [108, 282] width 173 height 24
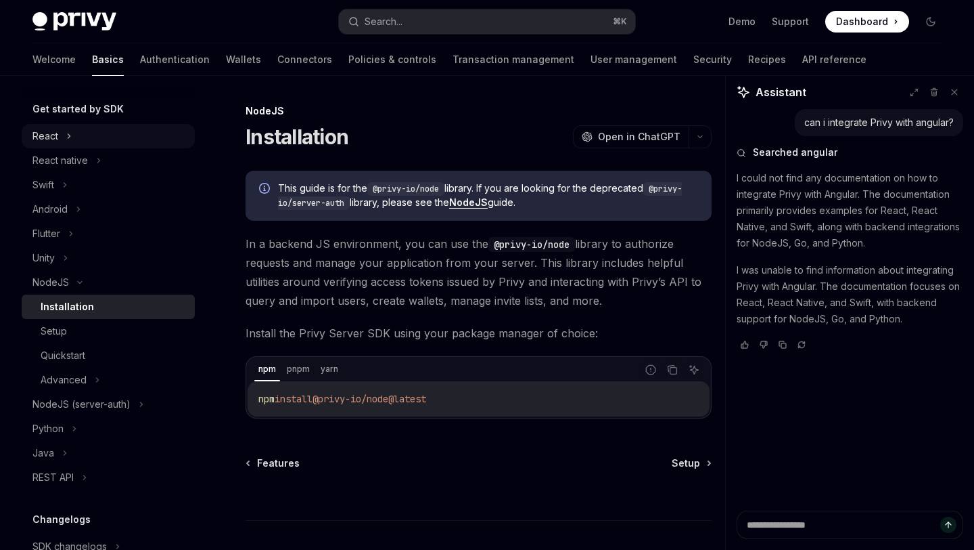
click at [51, 137] on div "React" at bounding box center [45, 136] width 26 height 16
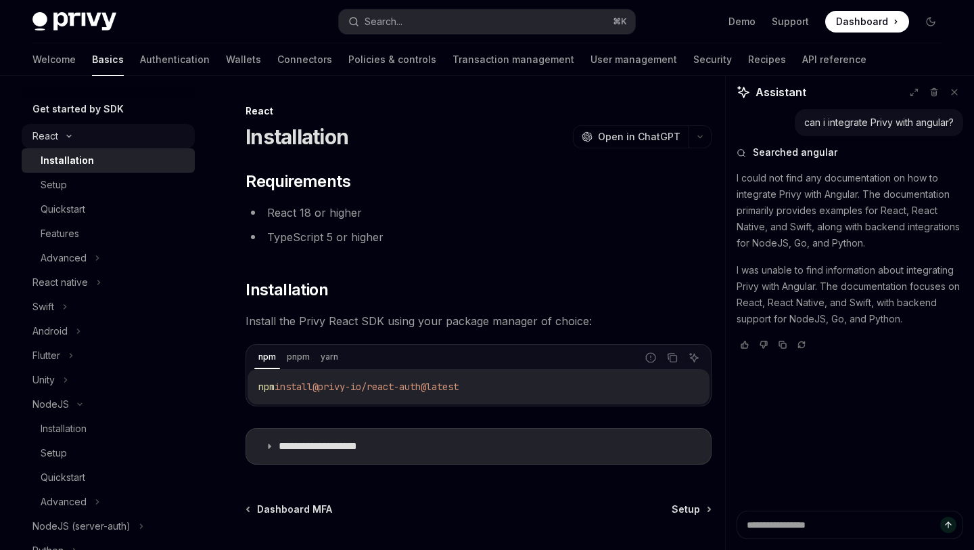
type textarea "*"
